Goal: Obtain resource: Obtain resource

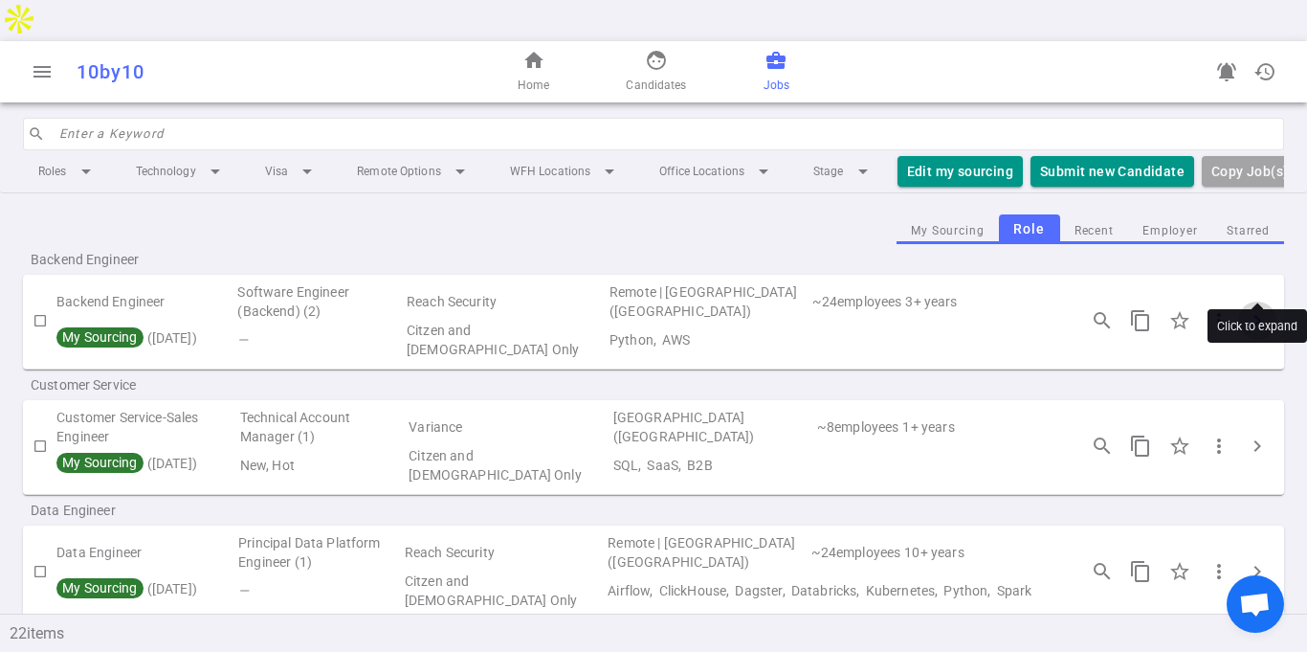
click at [1257, 309] on span "chevron_right" at bounding box center [1257, 320] width 23 height 23
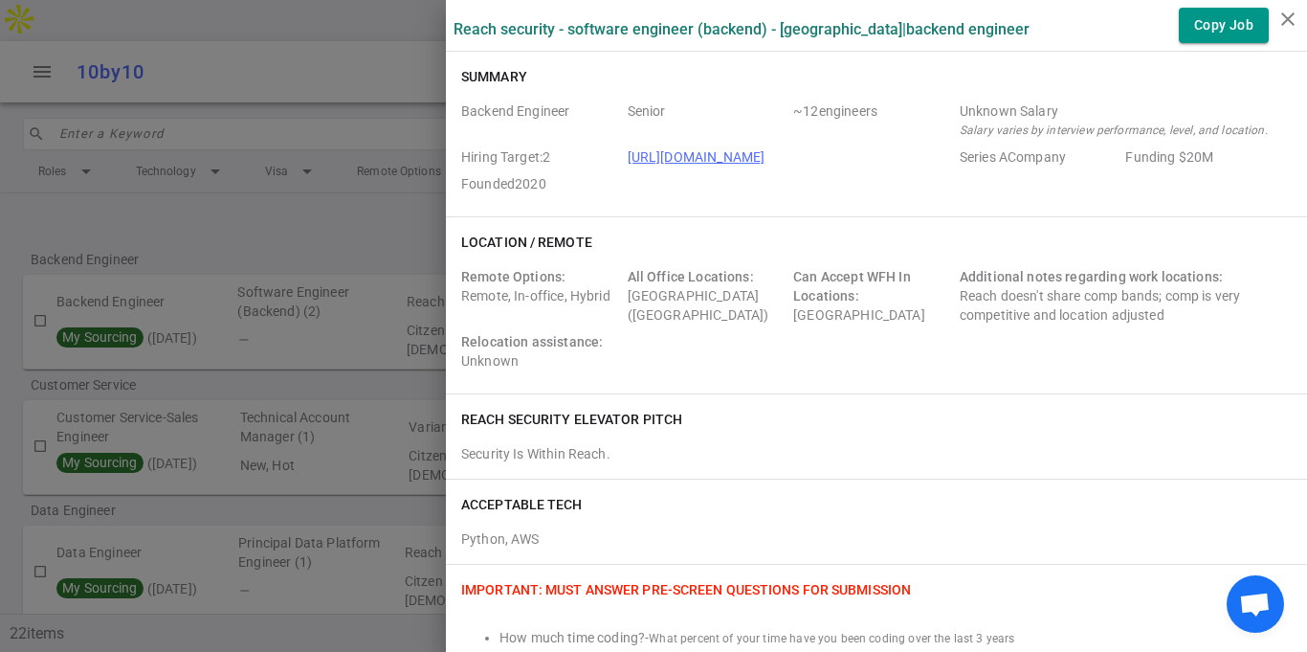
click at [879, 211] on div "Summary Backend Engineer Senior ~ 12 engineers Unknown Salary Salary varies by …" at bounding box center [876, 134] width 861 height 165
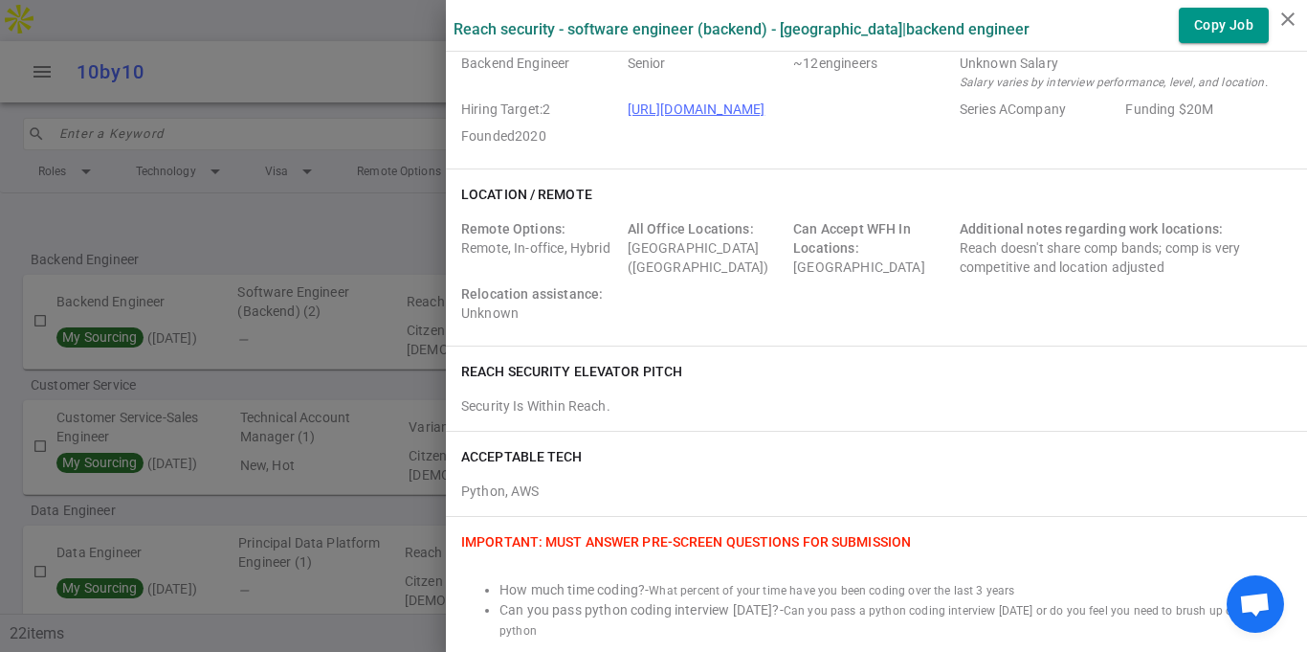
scroll to position [46, 0]
click at [1286, 12] on icon "close" at bounding box center [1287, 19] width 23 height 23
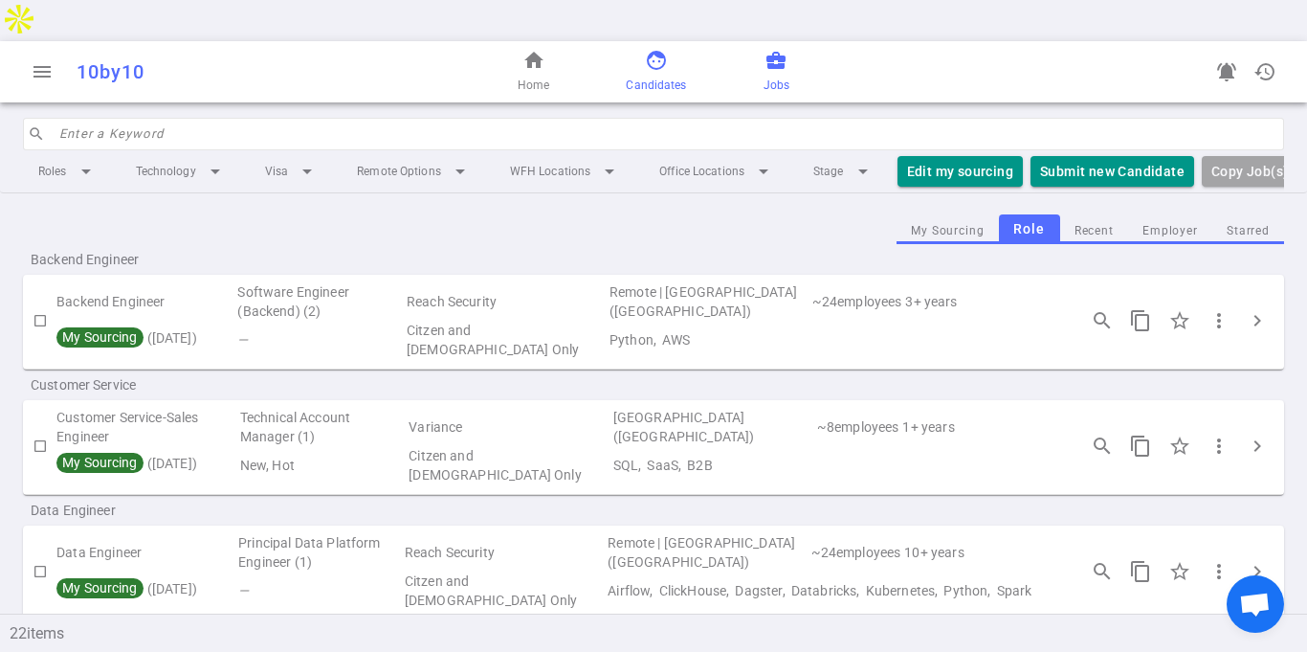
click at [654, 49] on span "face" at bounding box center [656, 60] width 23 height 23
click at [1223, 309] on span "more_vert" at bounding box center [1218, 320] width 23 height 23
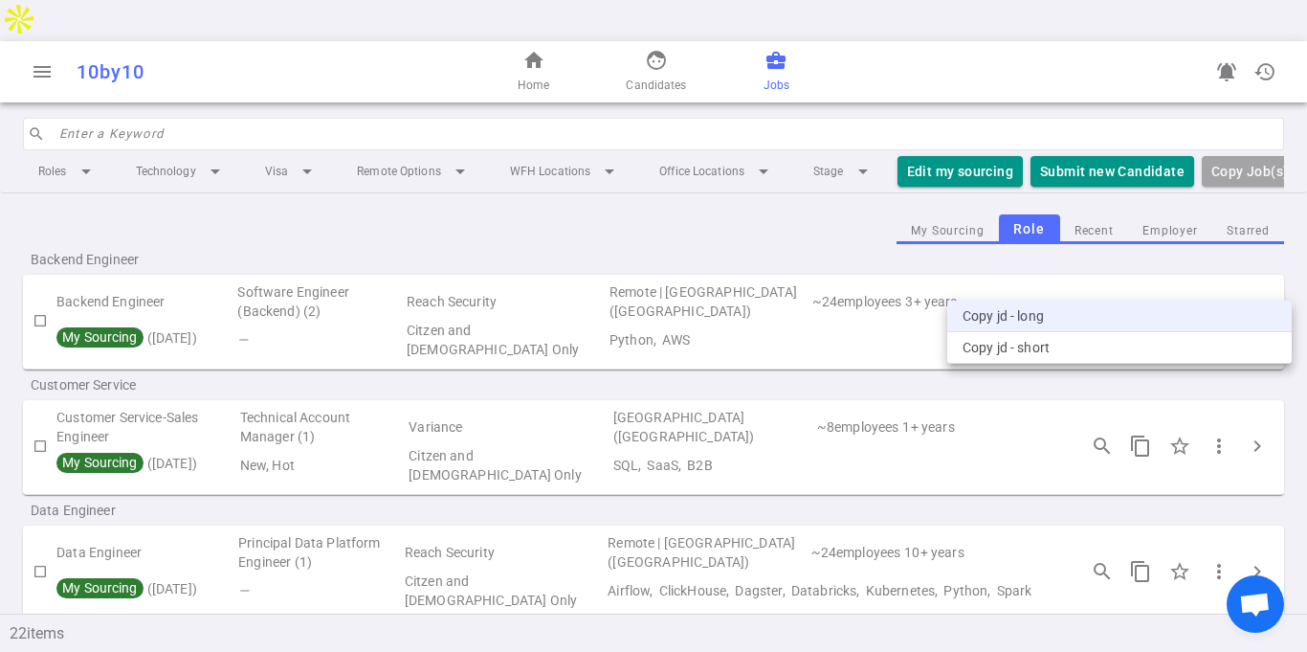
click at [1036, 311] on li "Copy JD - long" at bounding box center [1119, 316] width 344 height 32
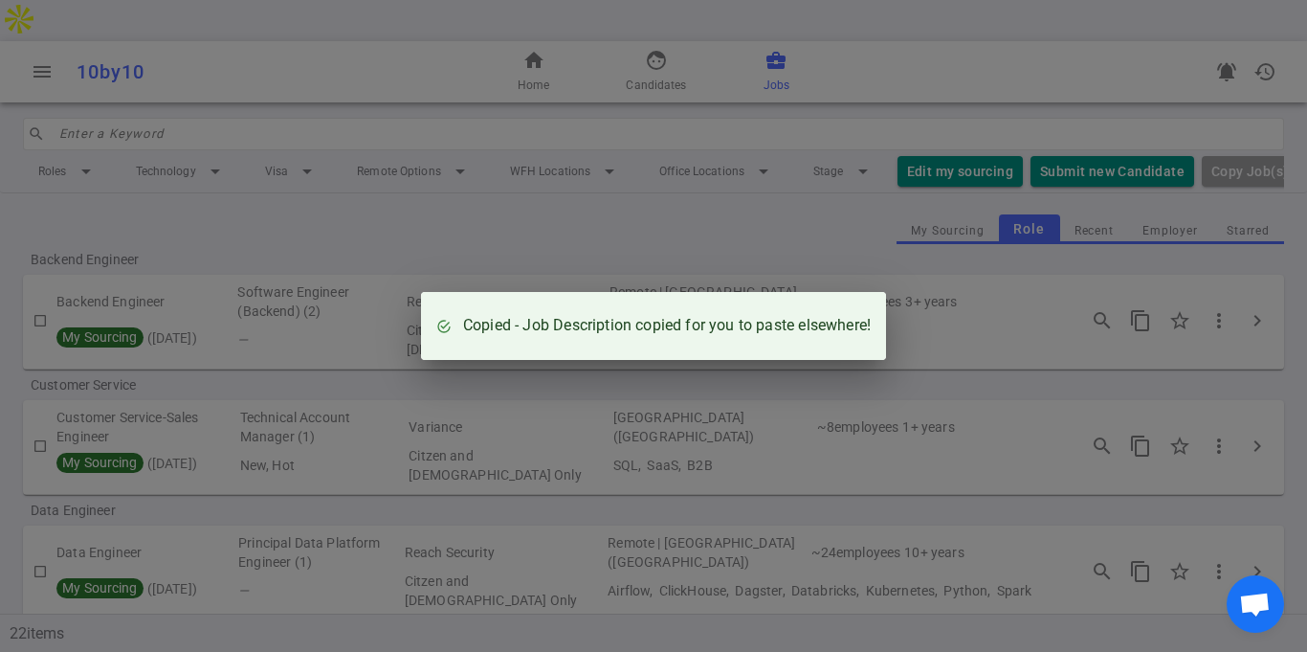
click at [726, 182] on div "Copied - Job Description copied for you to paste elsewhere!" at bounding box center [653, 326] width 1307 height 652
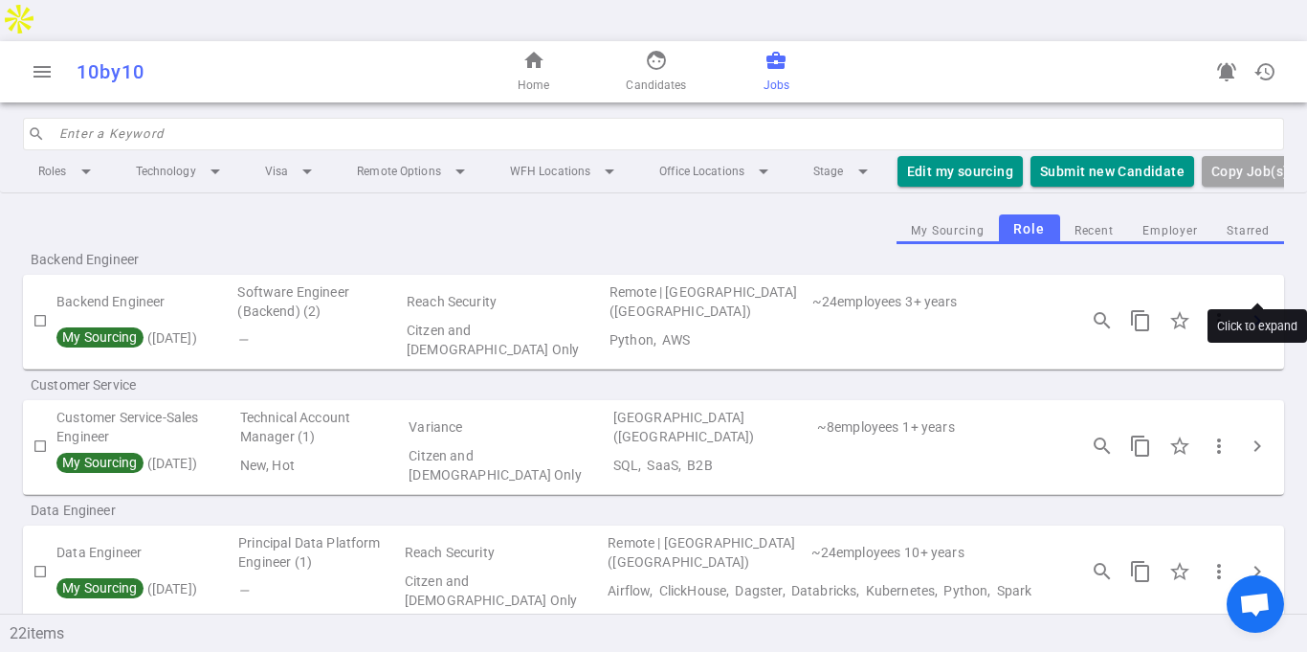
click at [1257, 309] on span "chevron_right" at bounding box center [1257, 320] width 23 height 23
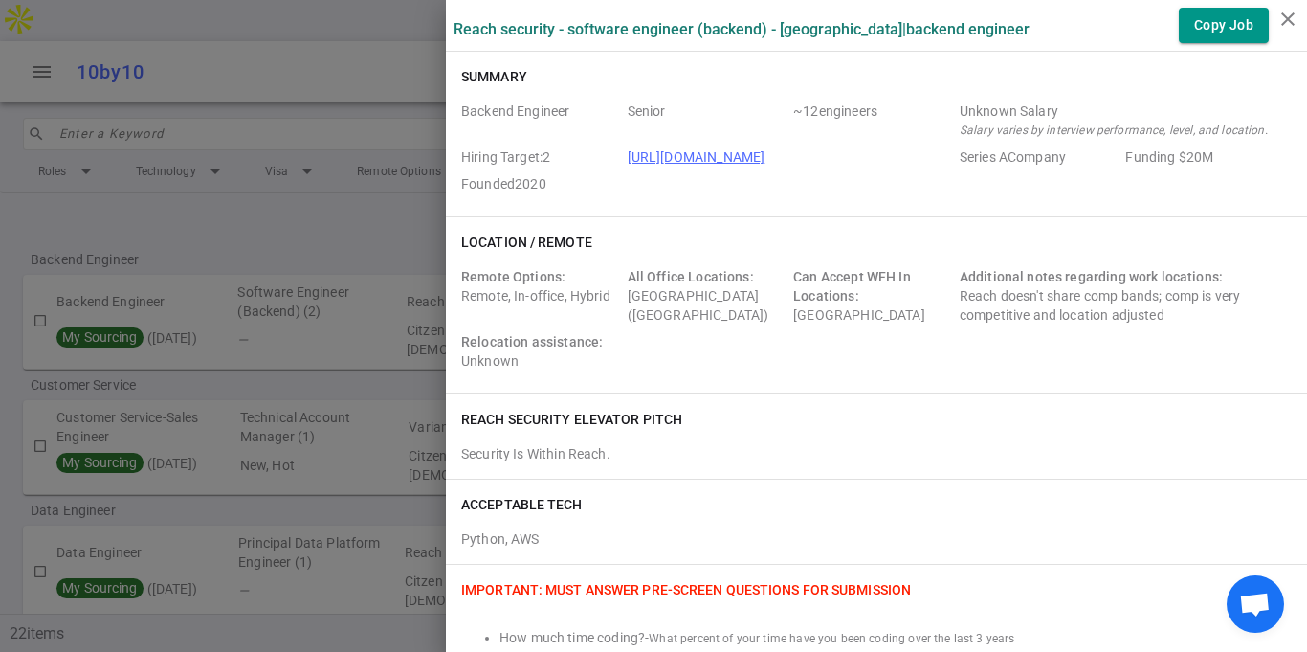
click at [877, 432] on div "Reach Security elevator pitch Security Is Within Reach." at bounding box center [876, 436] width 861 height 84
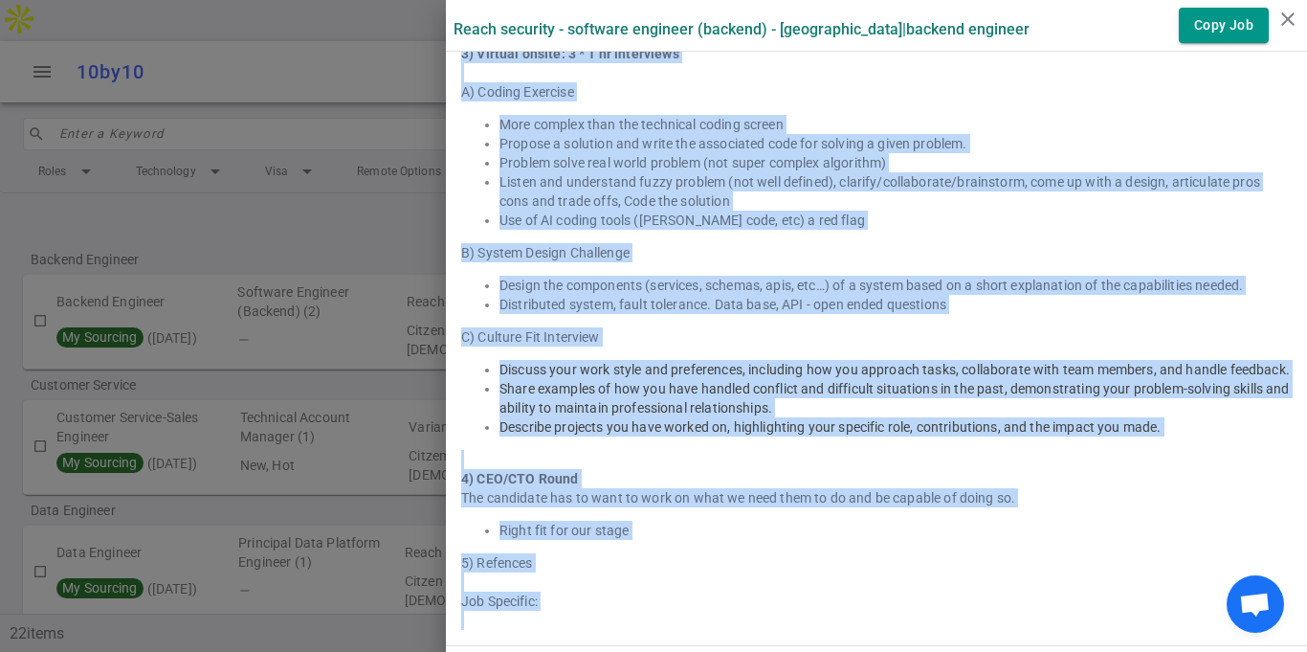
scroll to position [2806, 0]
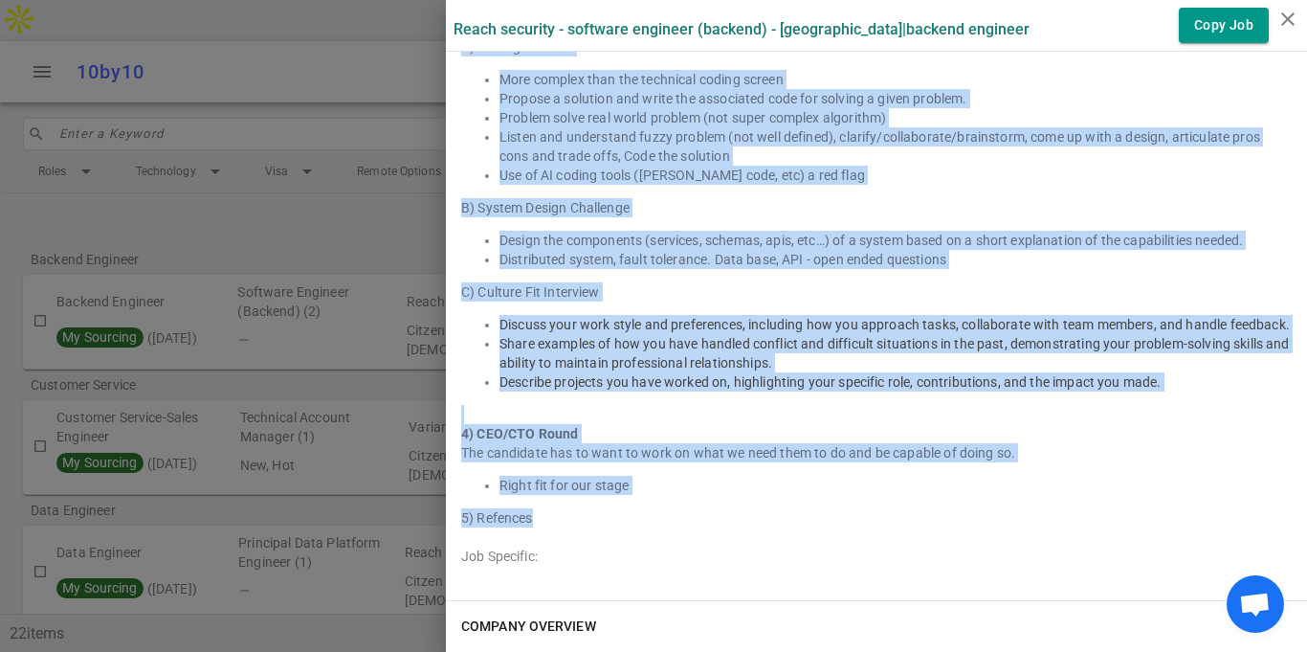
drag, startPoint x: 461, startPoint y: 153, endPoint x: 713, endPoint y: 508, distance: 435.1
click at [713, 508] on div "INTERVIEW PROCESS General: 1) General screen with hiring team (15-20m) Discussi…" at bounding box center [876, 162] width 861 height 876
copy div "INTERVIEW PROCESS General: 1) General screen with hiring team (15-20m) Discussi…"
